Goal: Information Seeking & Learning: Check status

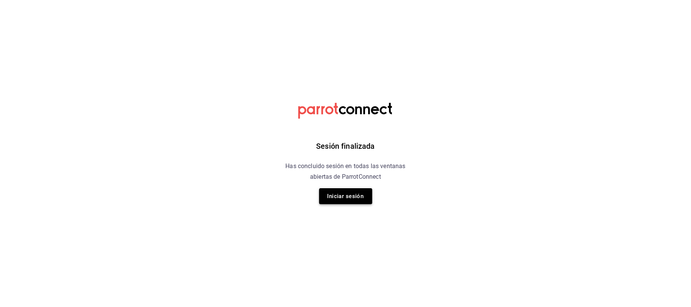
click at [341, 197] on button "Iniciar sesión" at bounding box center [345, 196] width 53 height 16
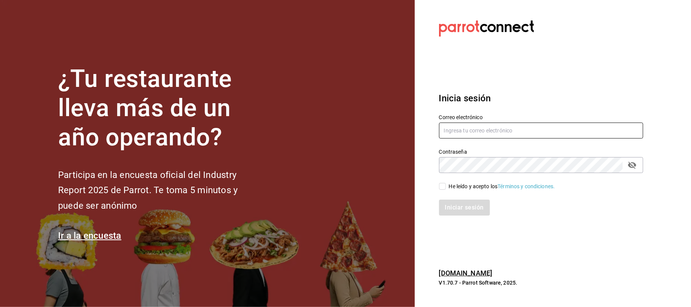
type input "[EMAIL_ADDRESS][DOMAIN_NAME]"
click at [442, 185] on input "He leído y acepto los Términos y condiciones." at bounding box center [442, 186] width 7 height 7
checkbox input "true"
click at [449, 202] on button "Iniciar sesión" at bounding box center [465, 208] width 52 height 16
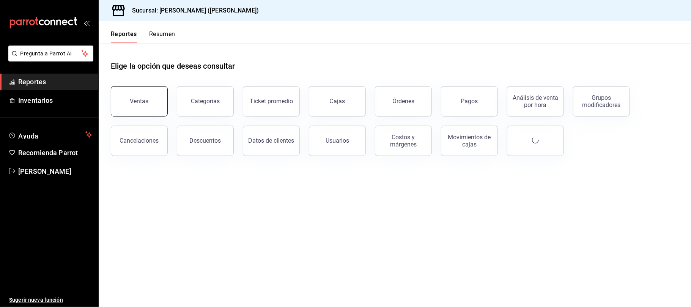
click at [142, 102] on div "Ventas" at bounding box center [139, 101] width 19 height 7
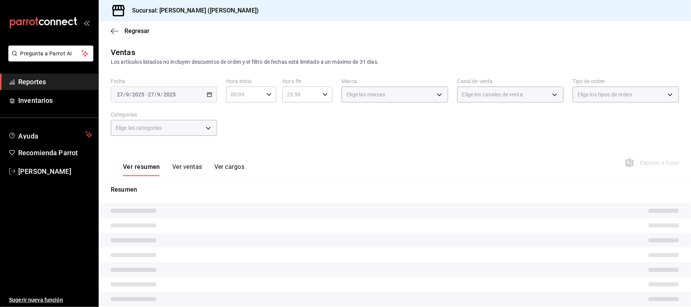
click at [189, 170] on button "Ver ventas" at bounding box center [187, 169] width 30 height 13
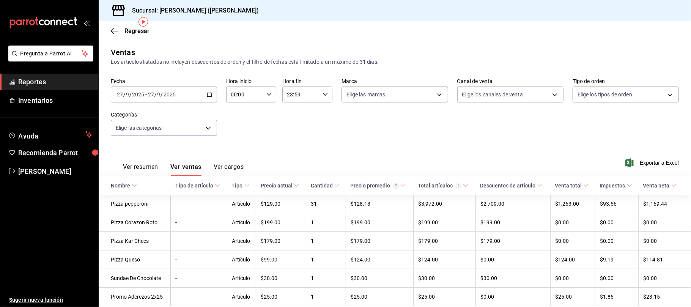
scroll to position [30, 0]
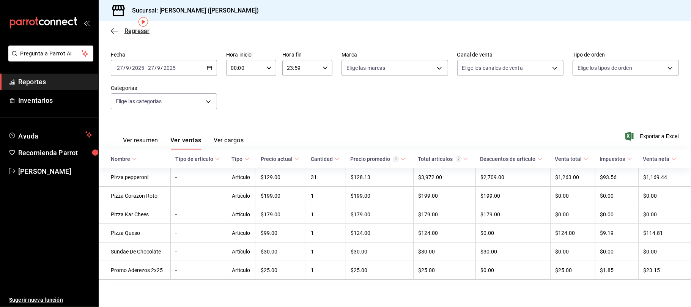
click at [136, 30] on span "Regresar" at bounding box center [136, 30] width 25 height 7
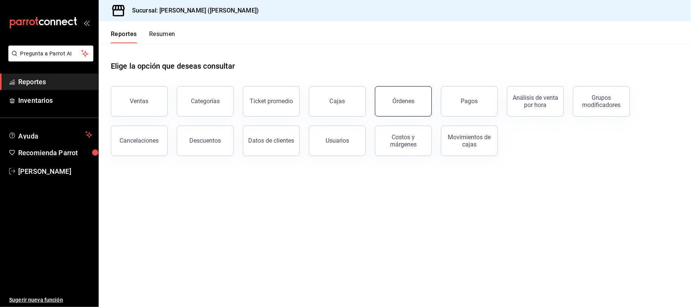
click at [404, 104] on div "Órdenes" at bounding box center [403, 101] width 22 height 7
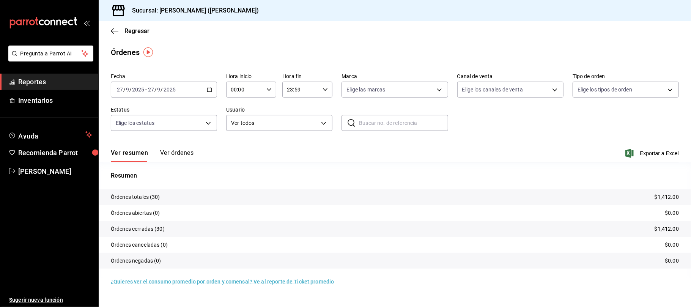
click at [184, 158] on button "Ver órdenes" at bounding box center [176, 155] width 33 height 13
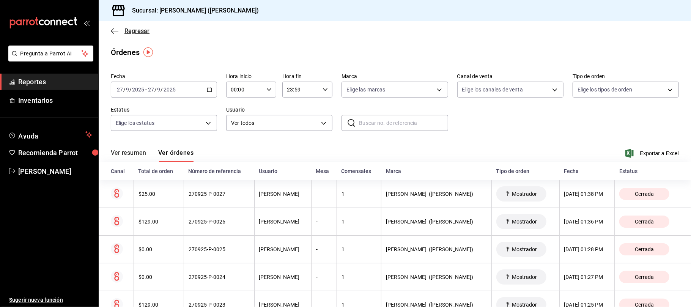
click at [131, 153] on button "Ver resumen" at bounding box center [128, 155] width 35 height 13
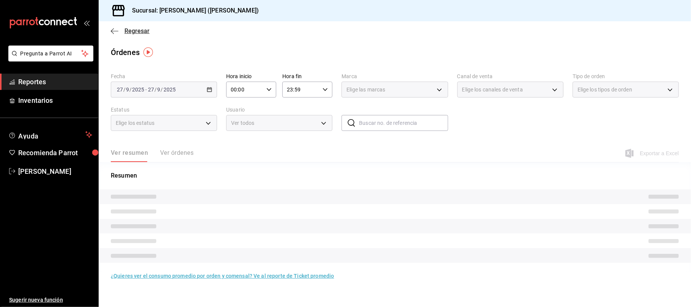
click at [140, 30] on span "Regresar" at bounding box center [136, 30] width 25 height 7
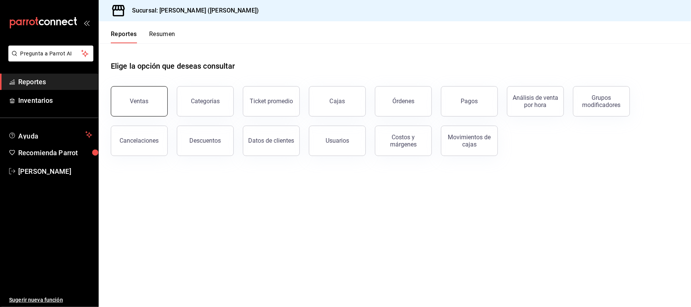
click at [143, 99] on div "Ventas" at bounding box center [139, 101] width 19 height 7
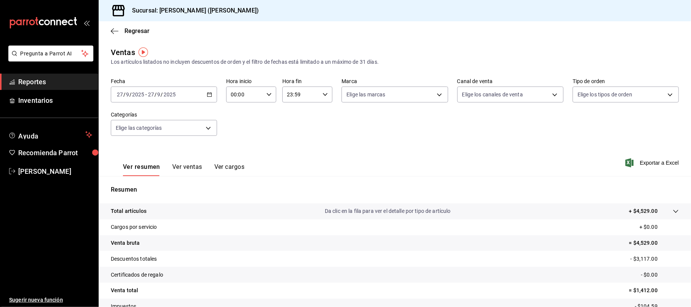
click at [198, 165] on button "Ver ventas" at bounding box center [187, 169] width 30 height 13
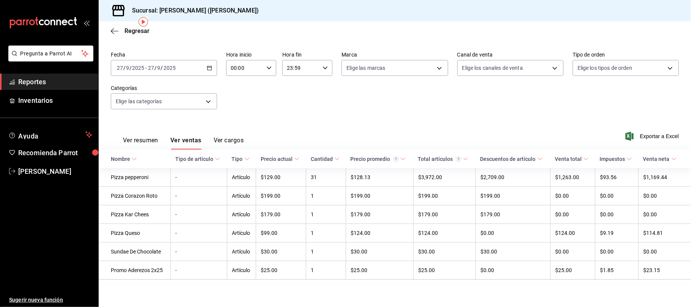
scroll to position [30, 0]
